Goal: Transaction & Acquisition: Purchase product/service

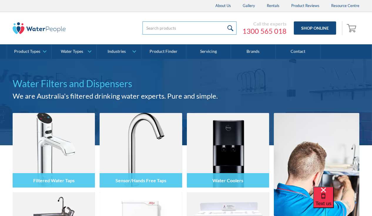
click at [156, 30] on input "search" at bounding box center [189, 27] width 94 height 13
type input "91295"
click at [224, 21] on input "submit" at bounding box center [230, 27] width 13 height 13
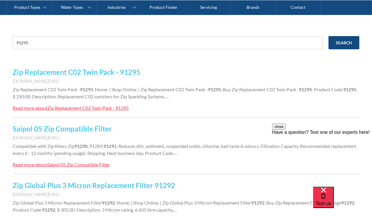
click at [57, 108] on div "Zip Replacement C02 Twin Pack - 91295" at bounding box center [87, 108] width 81 height 6
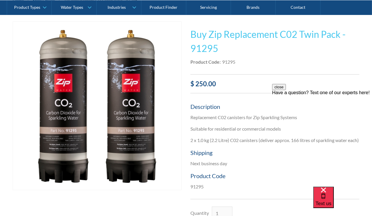
scroll to position [116, 0]
